Goal: Task Accomplishment & Management: Use online tool/utility

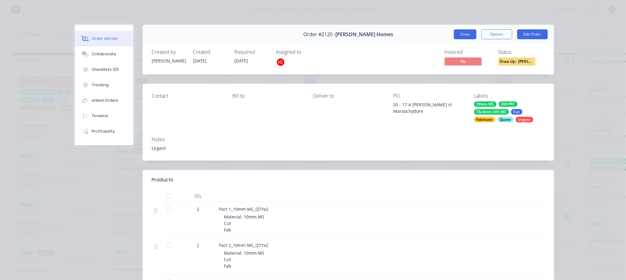
click at [464, 36] on button "Close" at bounding box center [465, 34] width 23 height 10
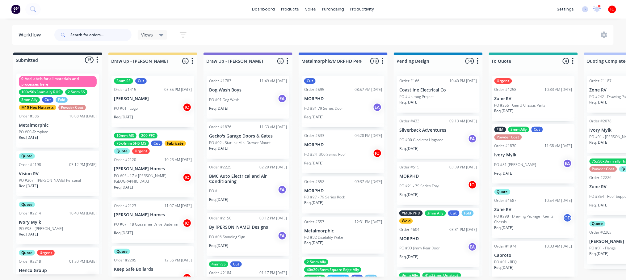
click at [96, 34] on input "text" at bounding box center [100, 35] width 61 height 12
type input "WHITE"
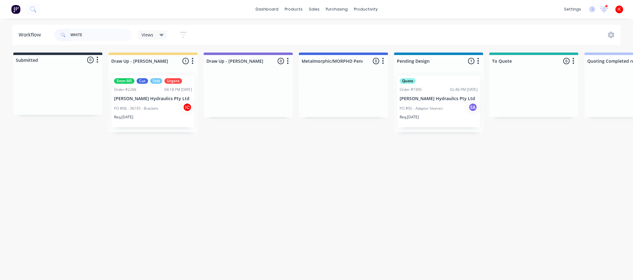
click at [162, 117] on div "Req. [DATE]" at bounding box center [153, 119] width 78 height 11
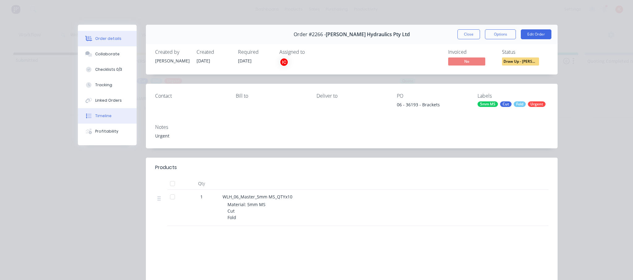
click at [108, 113] on button "Timeline" at bounding box center [107, 115] width 59 height 15
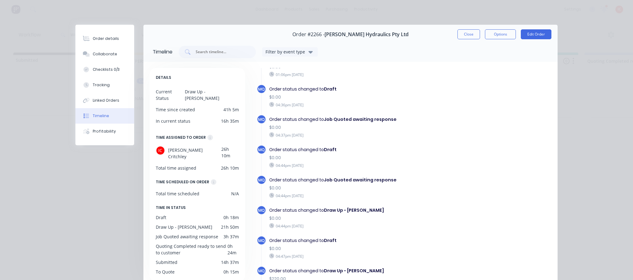
scroll to position [254, 0]
click at [104, 54] on div "Collaborate" at bounding box center [105, 54] width 24 height 6
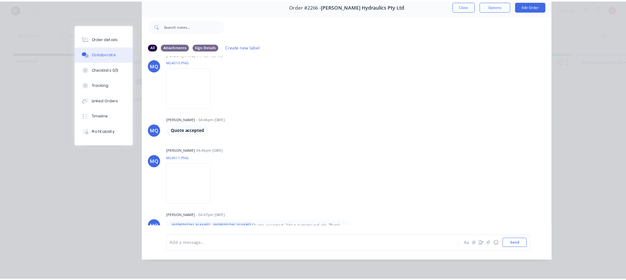
scroll to position [107, 0]
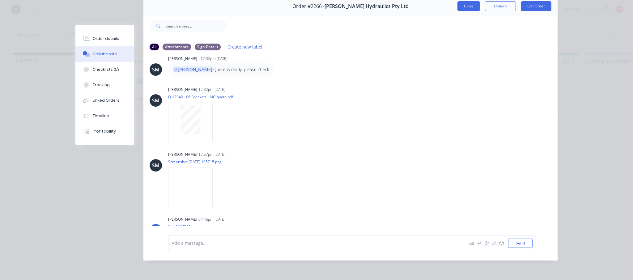
click at [466, 2] on button "Close" at bounding box center [468, 6] width 23 height 10
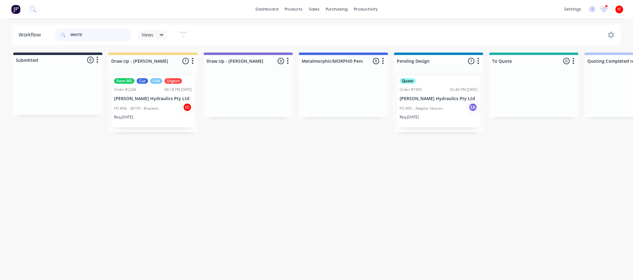
drag, startPoint x: 99, startPoint y: 32, endPoint x: 0, endPoint y: 7, distance: 102.5
click at [0, 8] on div "dashboard products sales purchasing productivity dashboard products Product Cat…" at bounding box center [316, 121] width 633 height 243
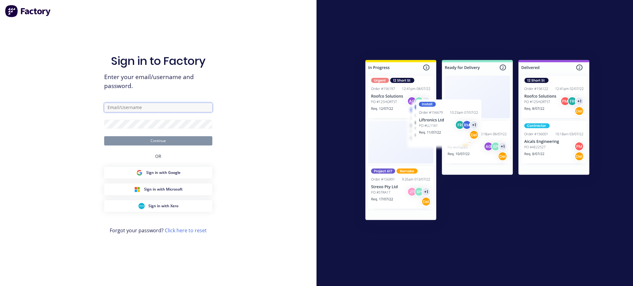
type input "[PERSON_NAME][EMAIL_ADDRESS][DOMAIN_NAME]"
click at [182, 141] on button "Continue" at bounding box center [158, 140] width 108 height 9
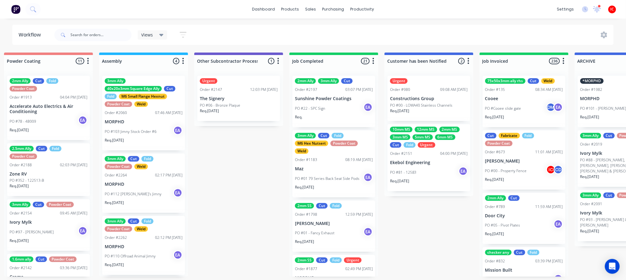
scroll to position [0, 1855]
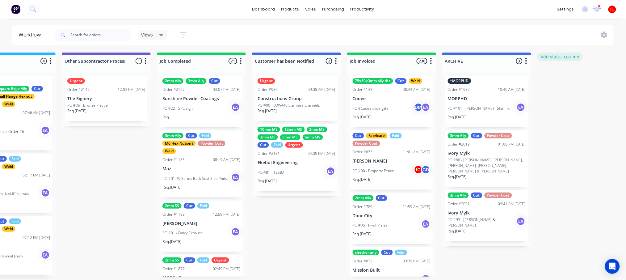
click at [564, 57] on button "Add status column" at bounding box center [560, 57] width 45 height 8
click at [607, 78] on button "Cancel" at bounding box center [606, 75] width 34 height 10
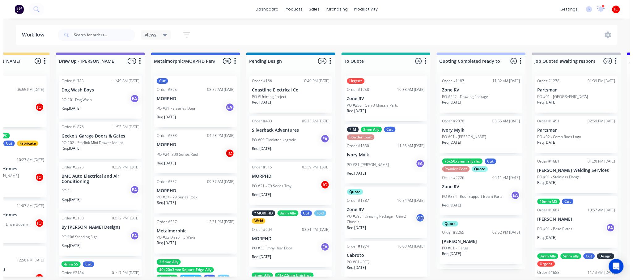
scroll to position [0, 0]
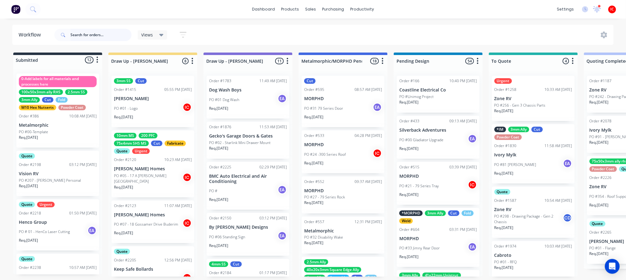
click at [91, 29] on input "text" at bounding box center [100, 35] width 61 height 12
type input "WHITE"
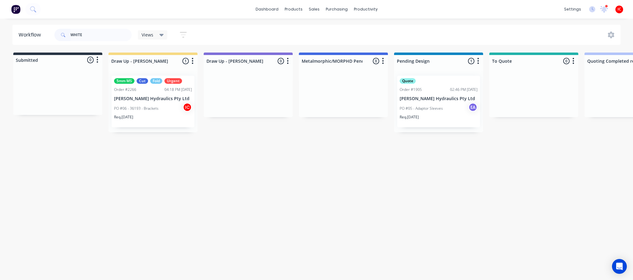
click at [152, 103] on div "PO #06 - 36193 - Brackets IC" at bounding box center [153, 109] width 78 height 12
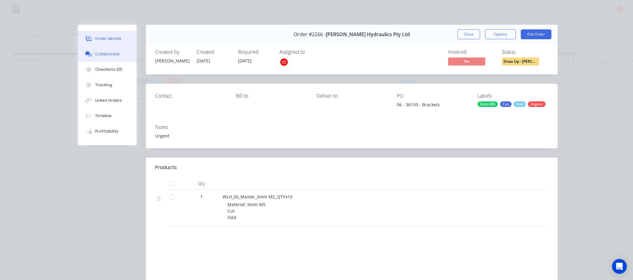
click at [101, 54] on div "Collaborate" at bounding box center [107, 54] width 24 height 6
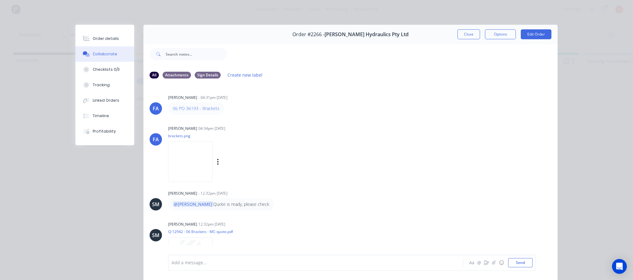
scroll to position [41, 0]
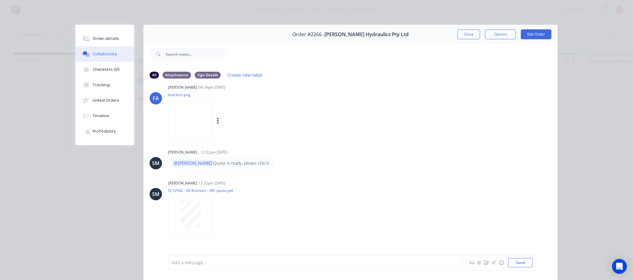
click at [206, 123] on img at bounding box center [190, 120] width 44 height 40
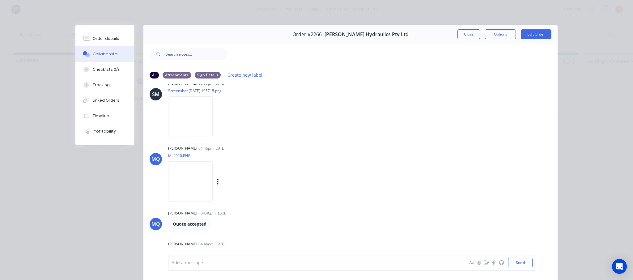
scroll to position [247, 0]
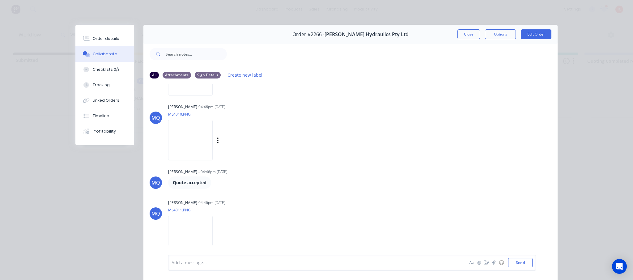
click at [213, 142] on img at bounding box center [190, 140] width 44 height 40
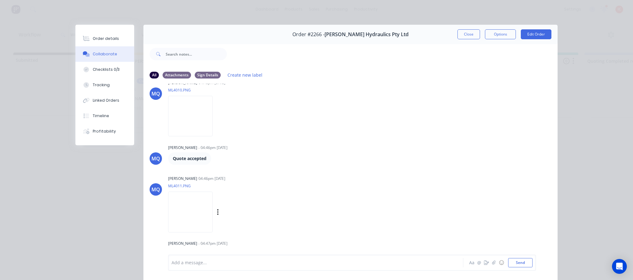
scroll to position [34, 0]
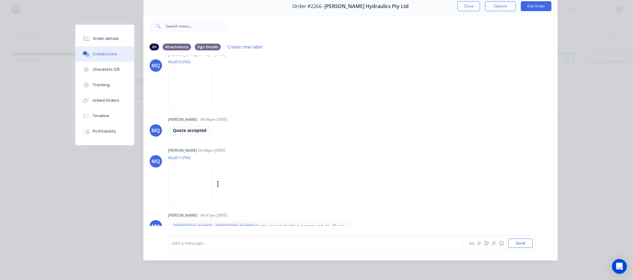
click at [208, 174] on img at bounding box center [190, 183] width 44 height 40
